Goal: Task Accomplishment & Management: Use online tool/utility

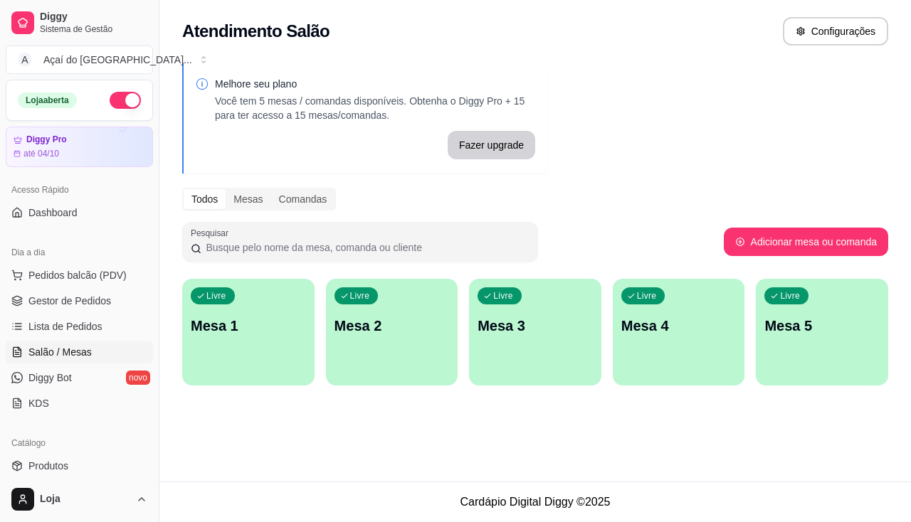
scroll to position [71, 0]
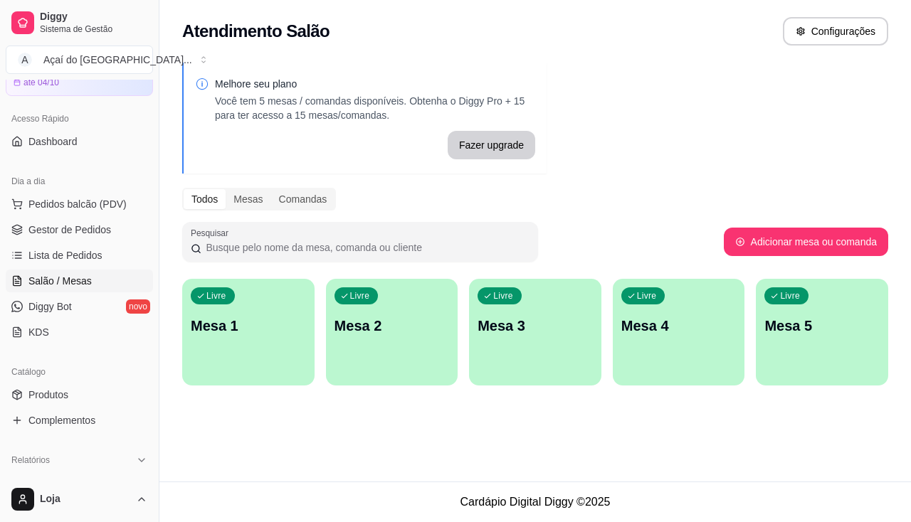
click at [253, 309] on div "Livre Mesa 1" at bounding box center [248, 324] width 132 height 90
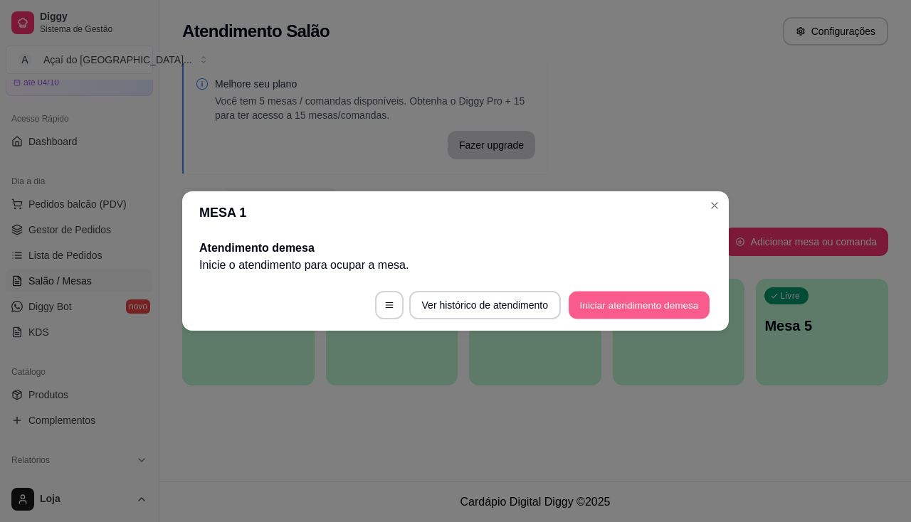
click at [601, 312] on button "Iniciar atendimento de mesa" at bounding box center [639, 306] width 141 height 28
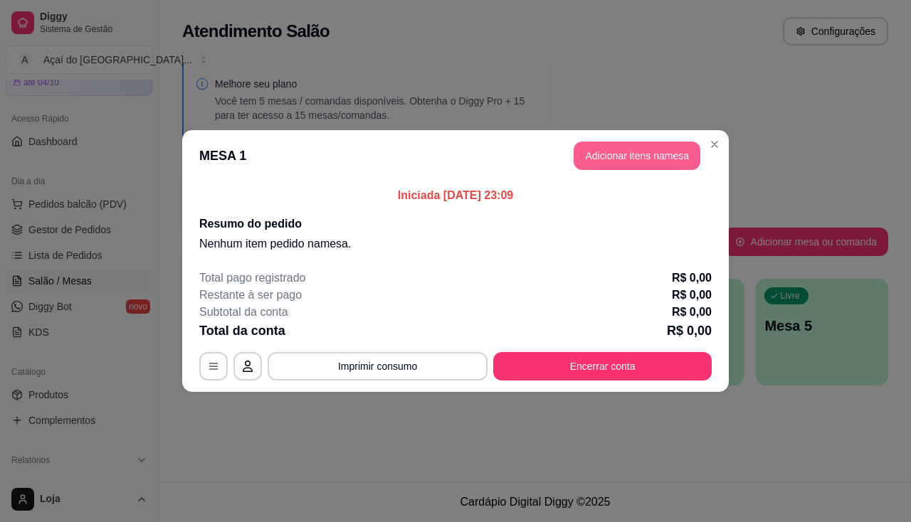
click at [620, 142] on button "Adicionar itens na mesa" at bounding box center [637, 156] width 127 height 28
click at [638, 148] on button "Adicionar itens na mesa" at bounding box center [637, 156] width 127 height 28
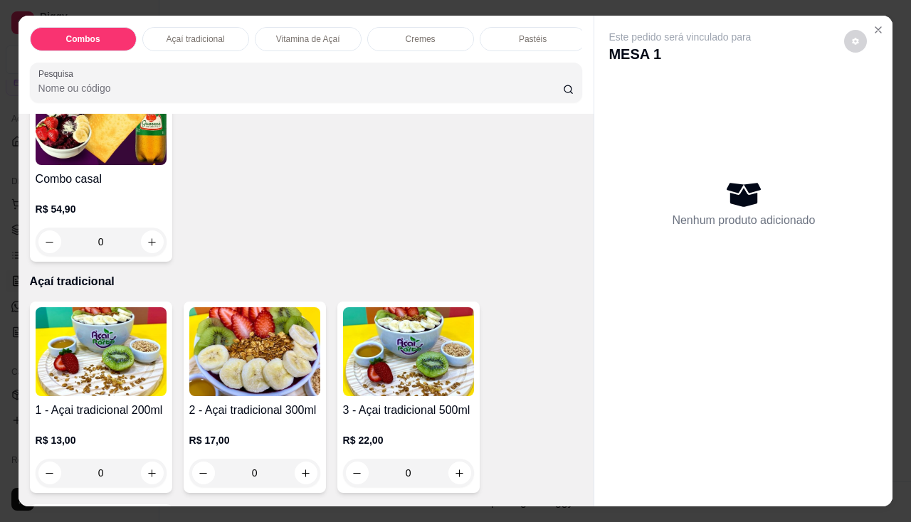
scroll to position [569, 0]
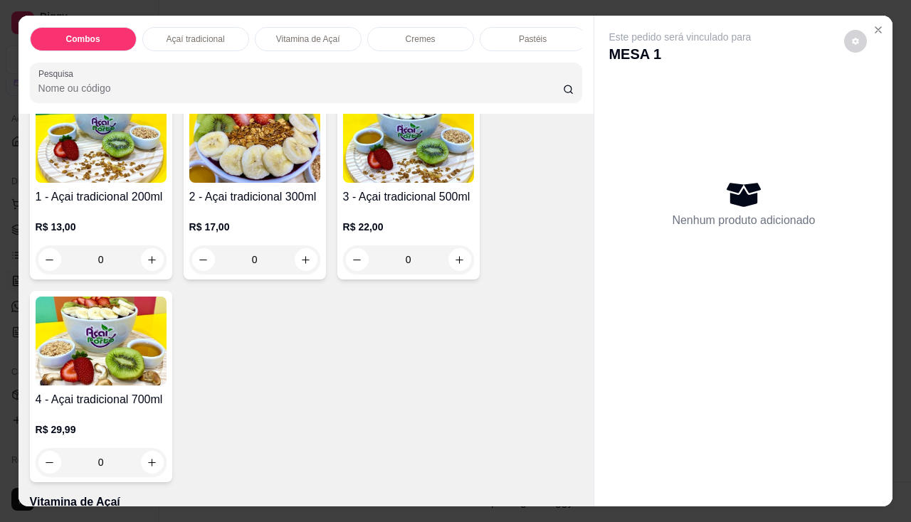
click at [399, 246] on div "R$ 22,00 0" at bounding box center [408, 247] width 131 height 54
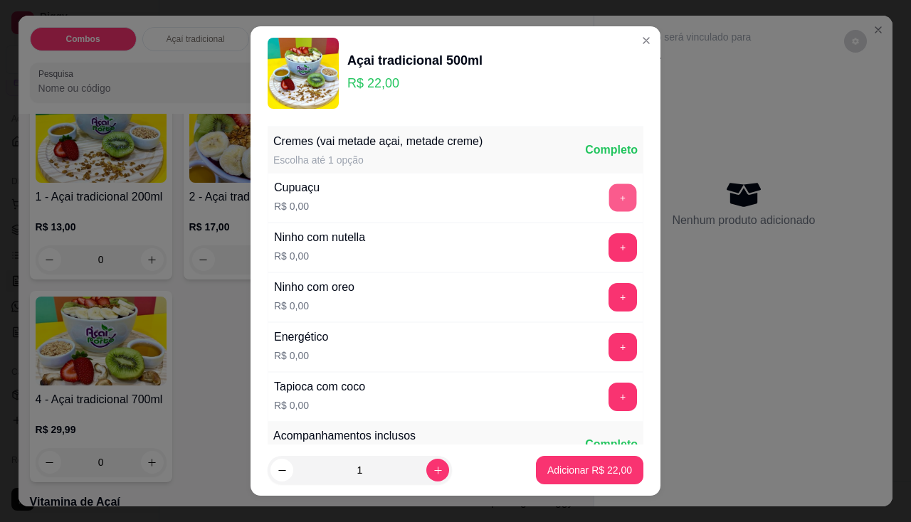
click at [609, 206] on button "+" at bounding box center [623, 198] width 28 height 28
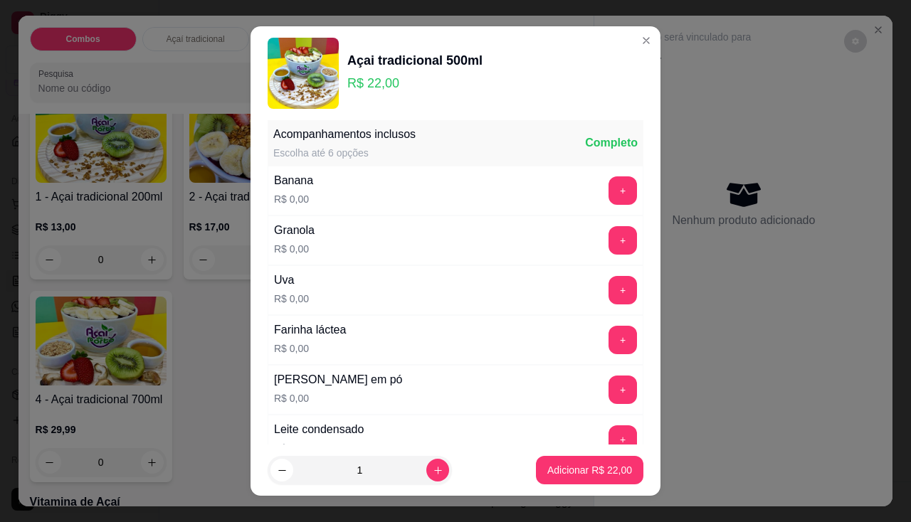
scroll to position [231, 0]
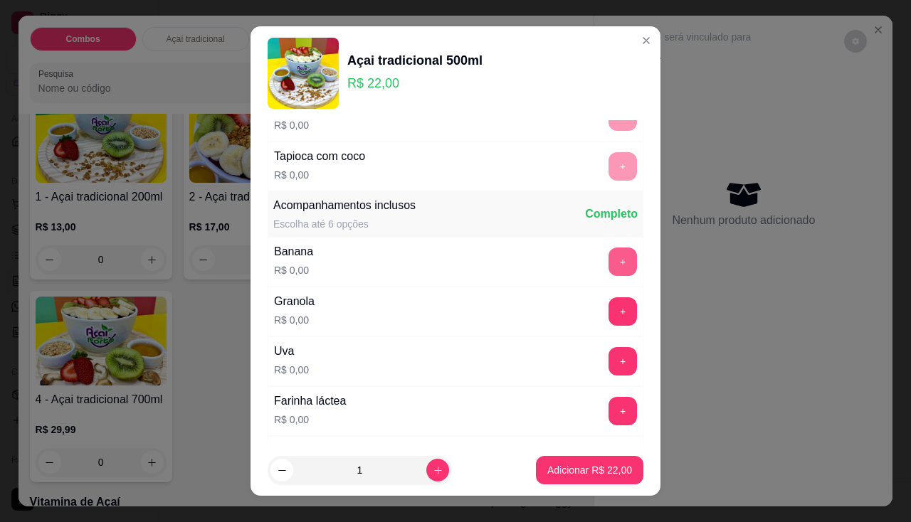
click at [608, 259] on button "+" at bounding box center [622, 262] width 28 height 28
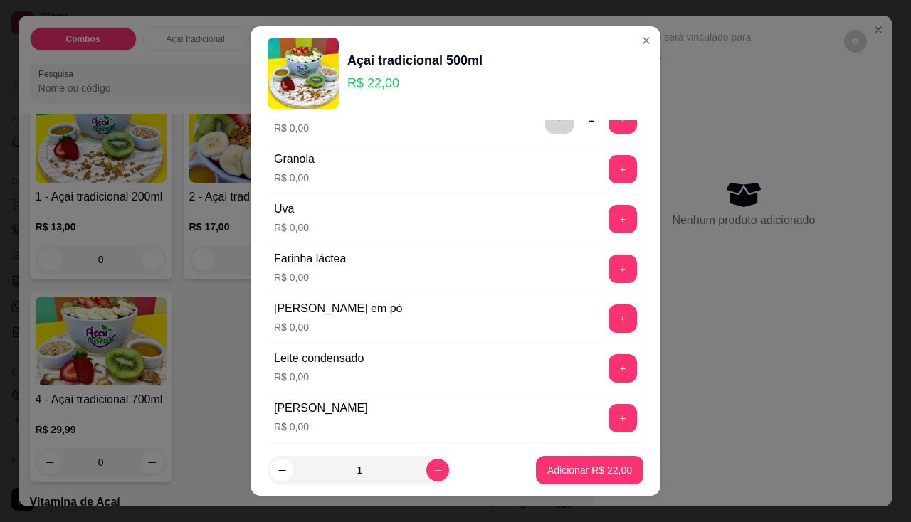
click at [592, 296] on div "Leite em pó R$ 0,00 +" at bounding box center [456, 319] width 376 height 50
click at [608, 315] on button "+" at bounding box center [622, 319] width 28 height 28
click at [609, 356] on button "+" at bounding box center [623, 368] width 28 height 28
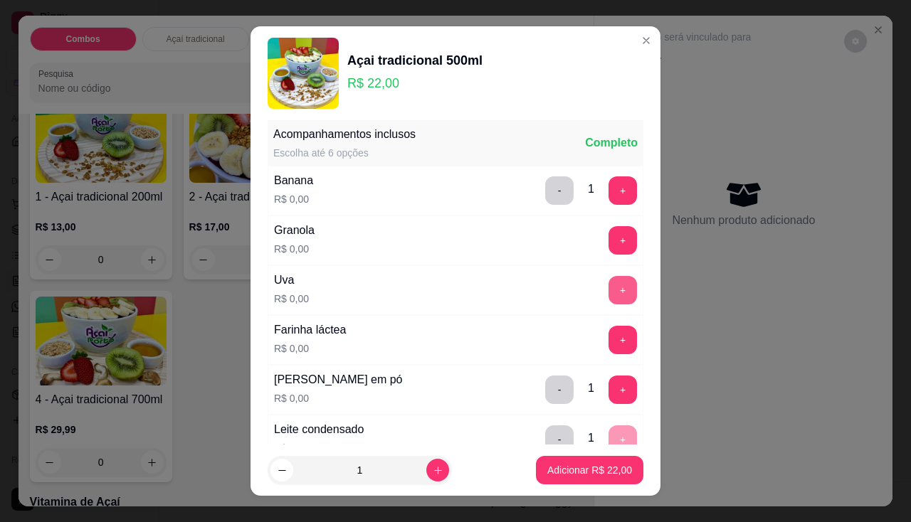
click at [608, 278] on button "+" at bounding box center [622, 290] width 28 height 28
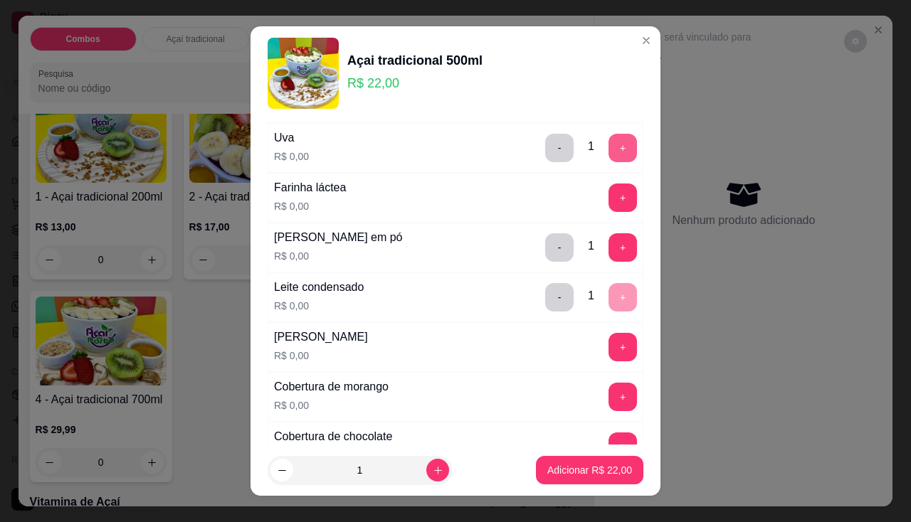
scroll to position [515, 0]
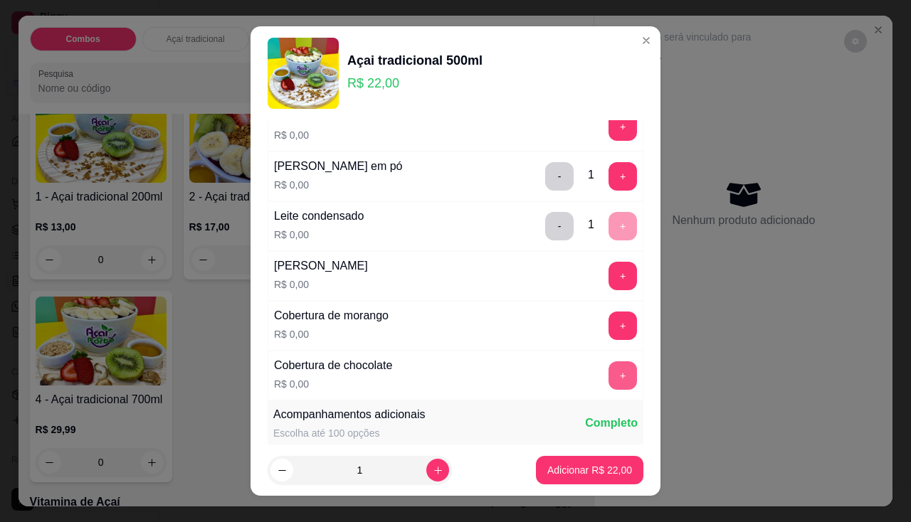
click at [608, 379] on button "+" at bounding box center [622, 375] width 28 height 28
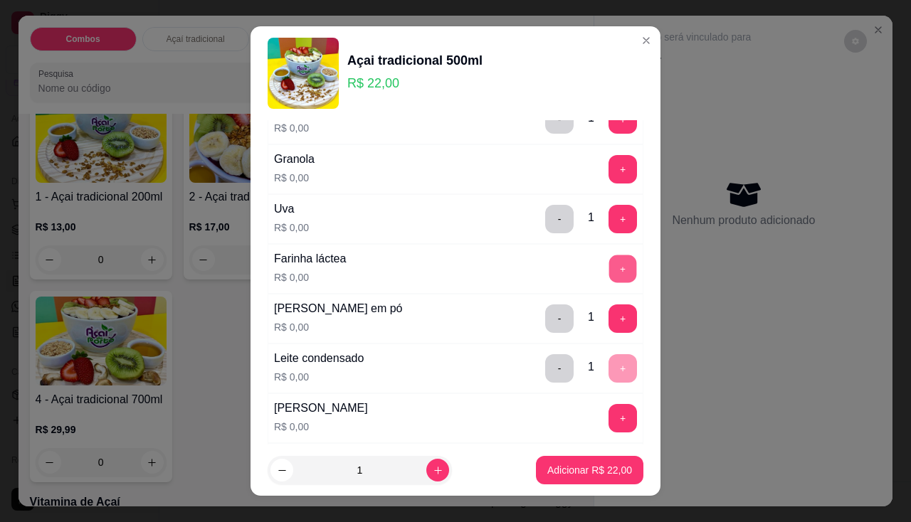
click at [609, 272] on button "+" at bounding box center [623, 269] width 28 height 28
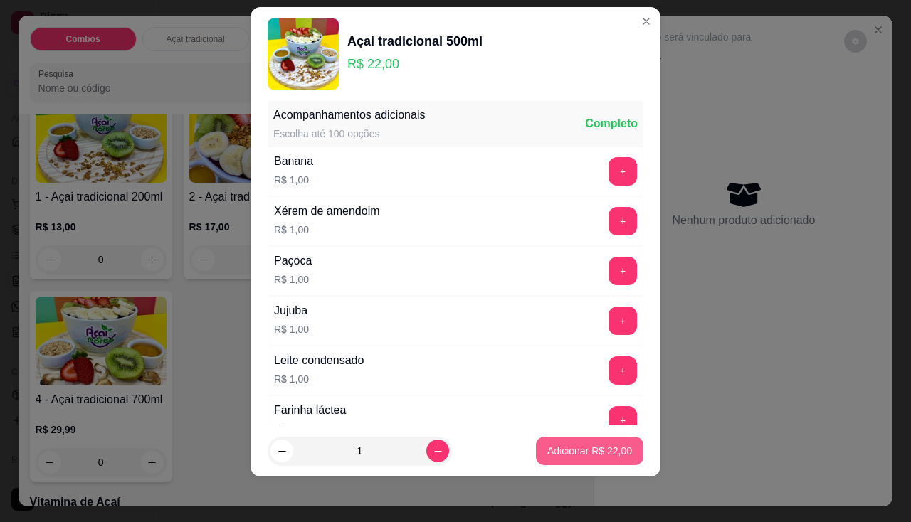
click at [593, 465] on button "Adicionar R$ 22,00" at bounding box center [589, 451] width 107 height 28
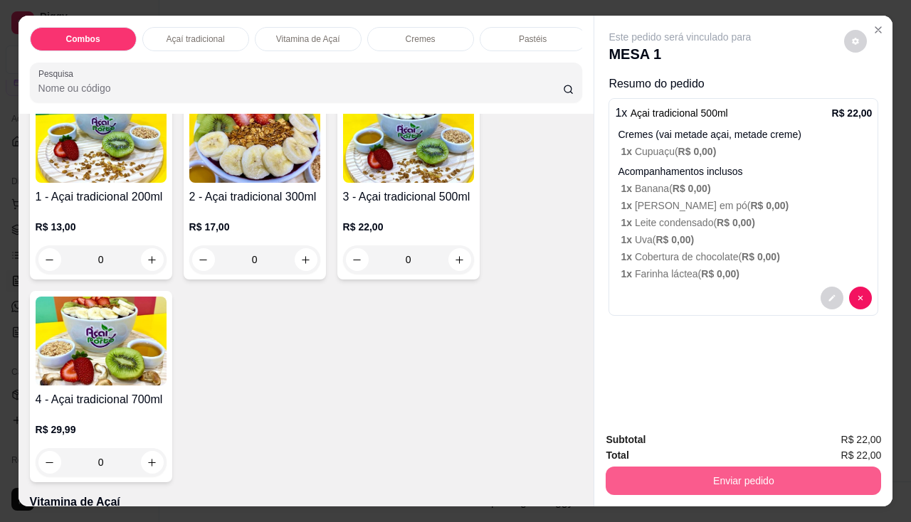
click at [659, 468] on button "Enviar pedido" at bounding box center [743, 481] width 275 height 28
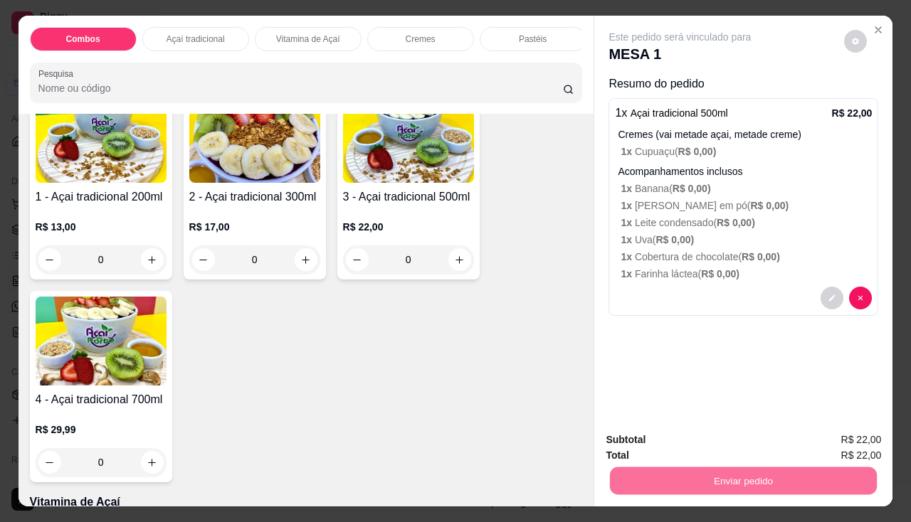
click at [849, 438] on button "Enviar pedido" at bounding box center [845, 441] width 78 height 26
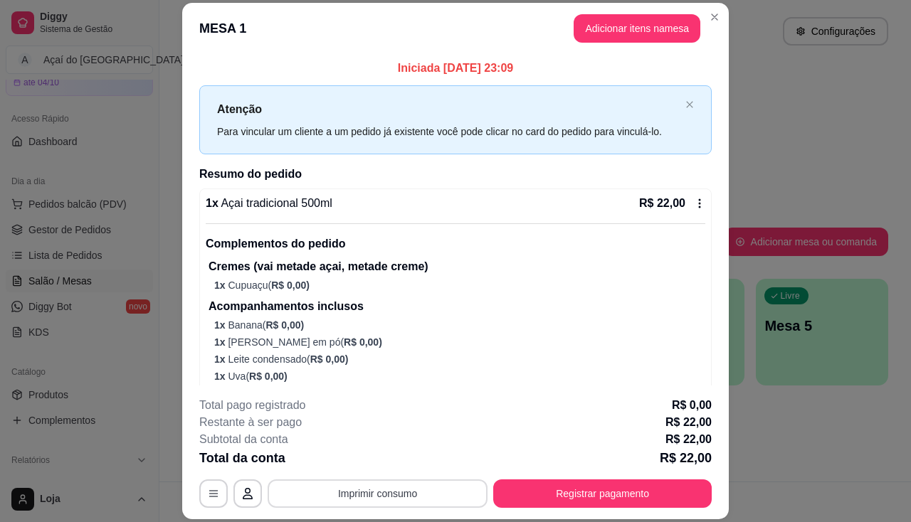
click at [357, 499] on button "Imprimir consumo" at bounding box center [378, 494] width 220 height 28
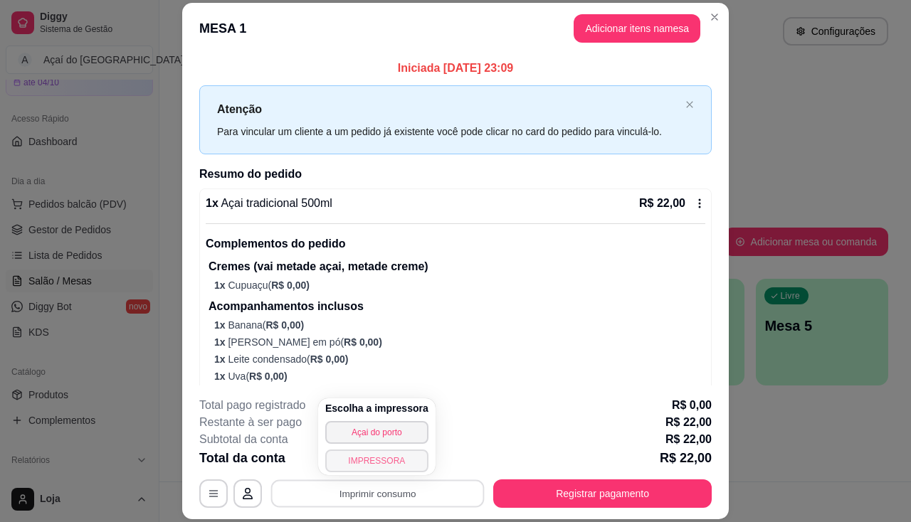
click at [366, 453] on button "IMPRESSORA" at bounding box center [376, 461] width 103 height 23
